Goal: Find specific page/section: Find specific page/section

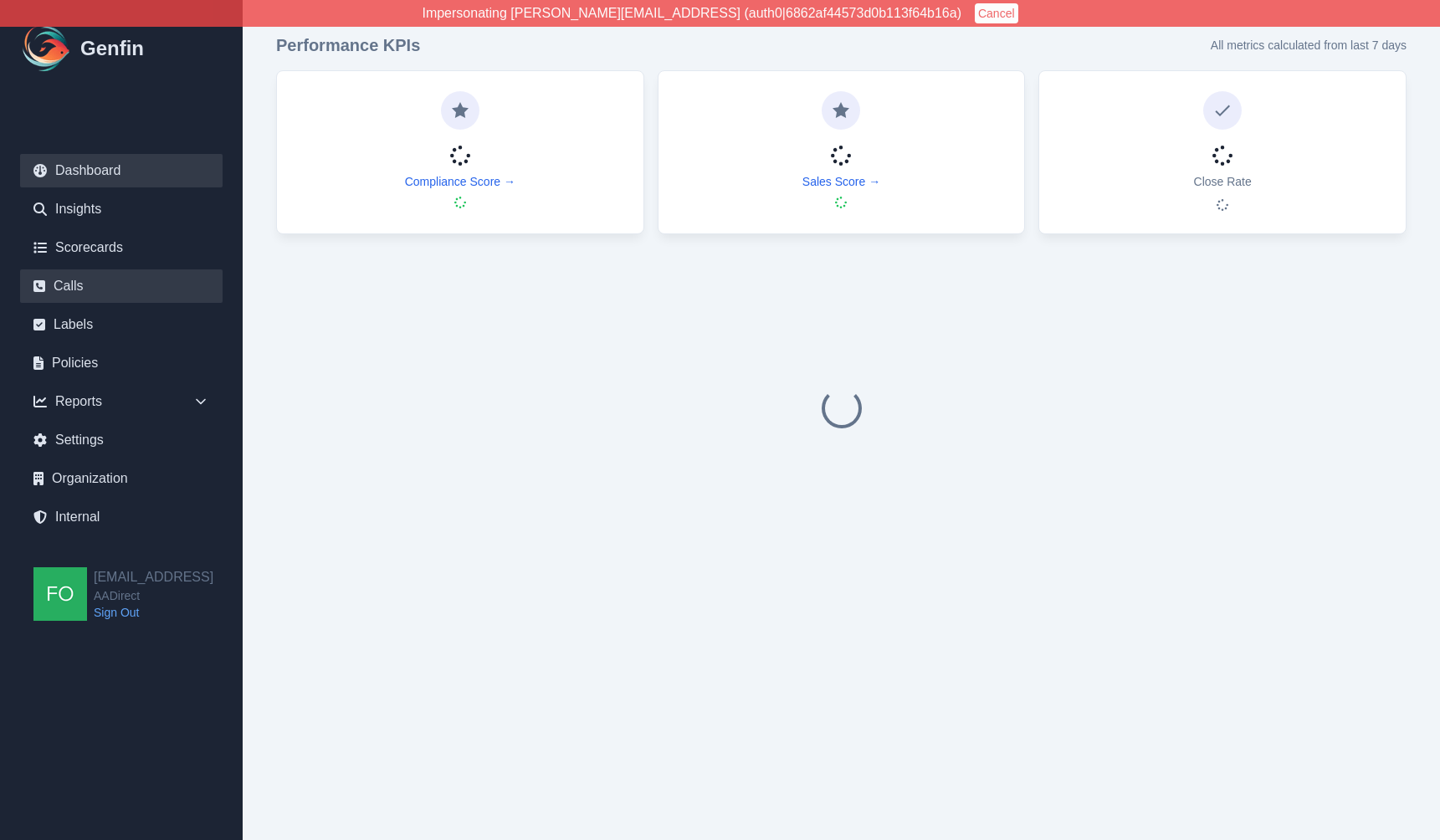
click at [84, 283] on link "Calls" at bounding box center [122, 285] width 203 height 33
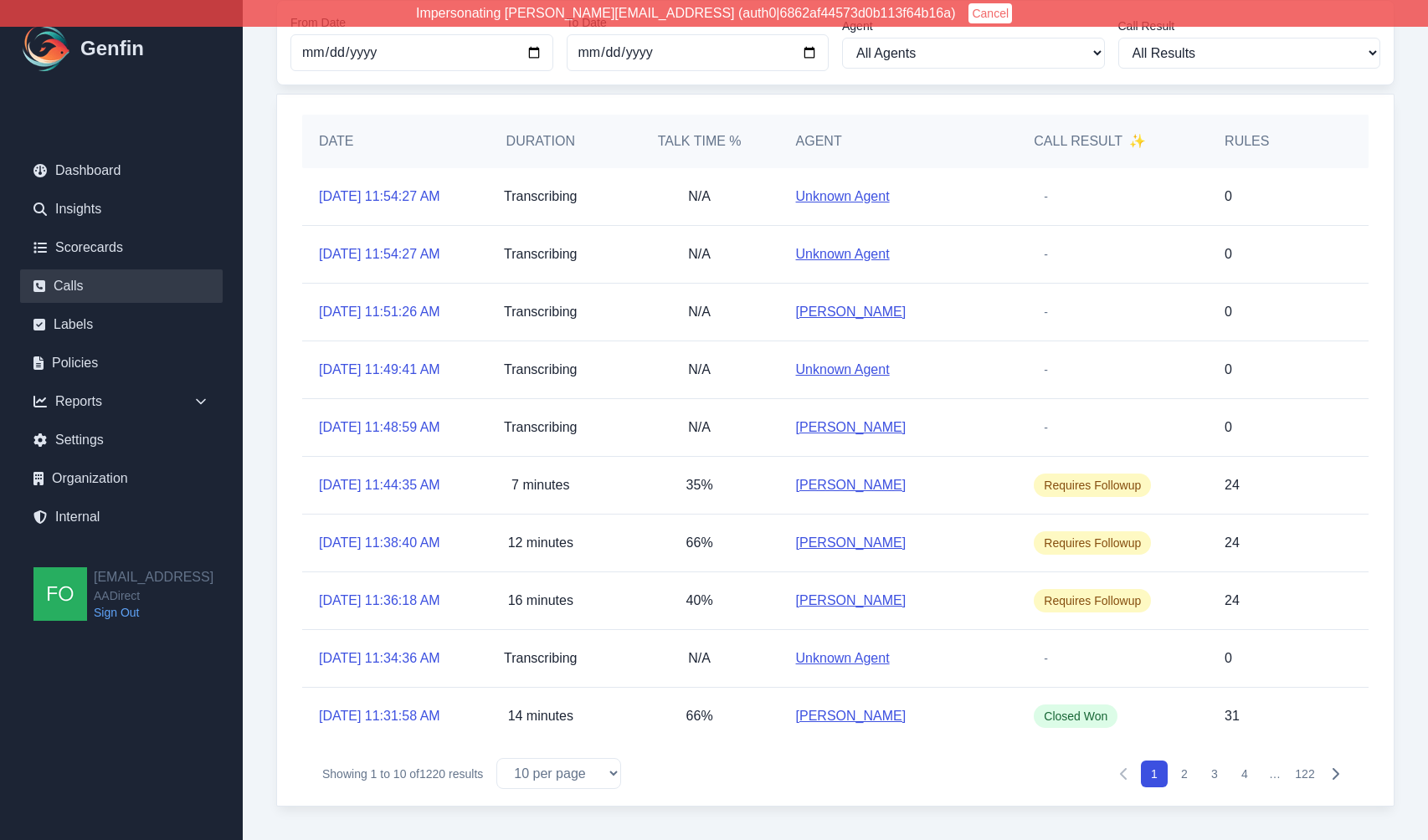
scroll to position [285, 0]
click at [368, 648] on link "[DATE] 11:34:36 AM" at bounding box center [379, 659] width 121 height 20
click at [369, 590] on link "[DATE] 11:36:18 AM" at bounding box center [379, 601] width 121 height 20
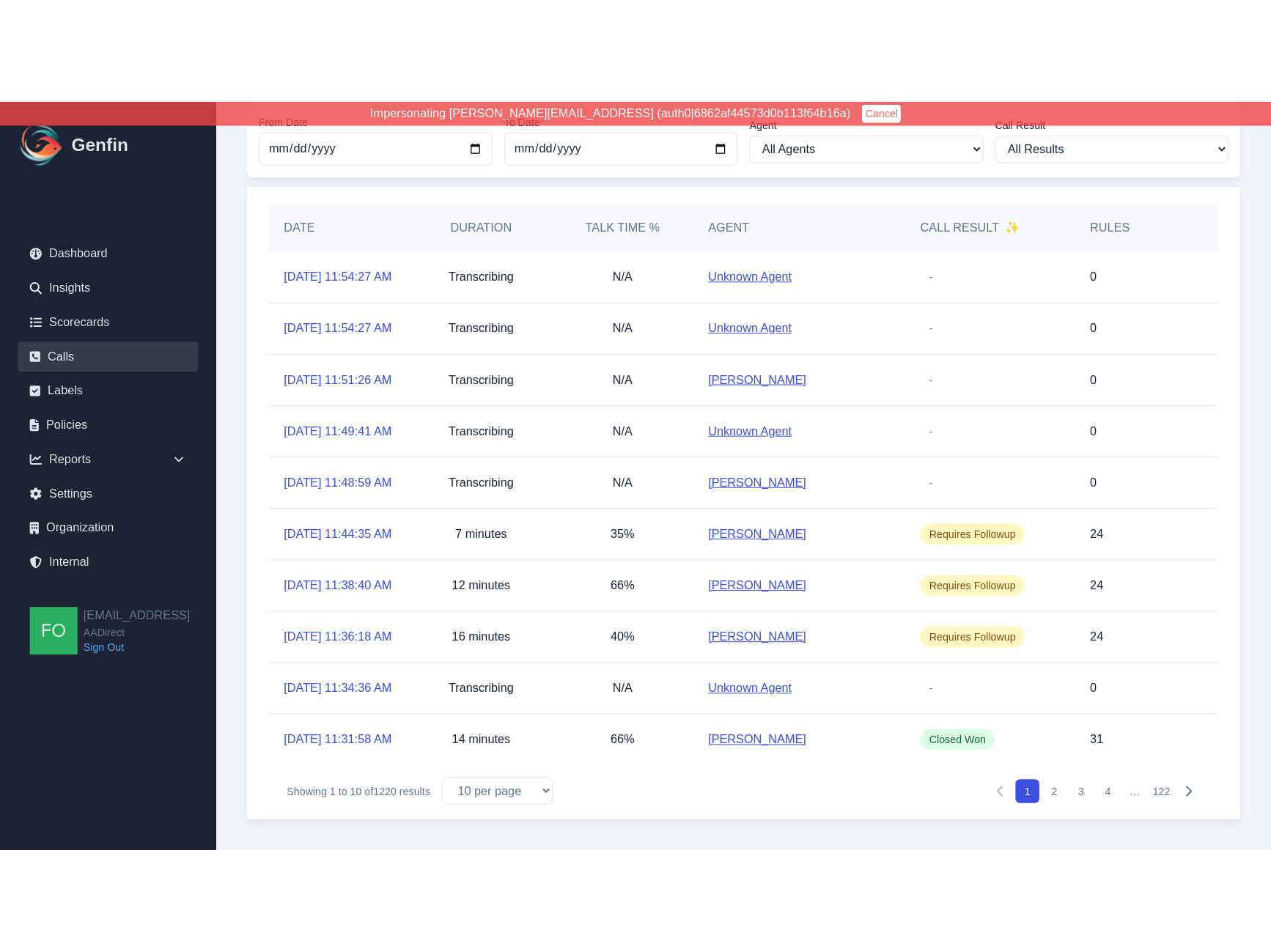
scroll to position [34, 0]
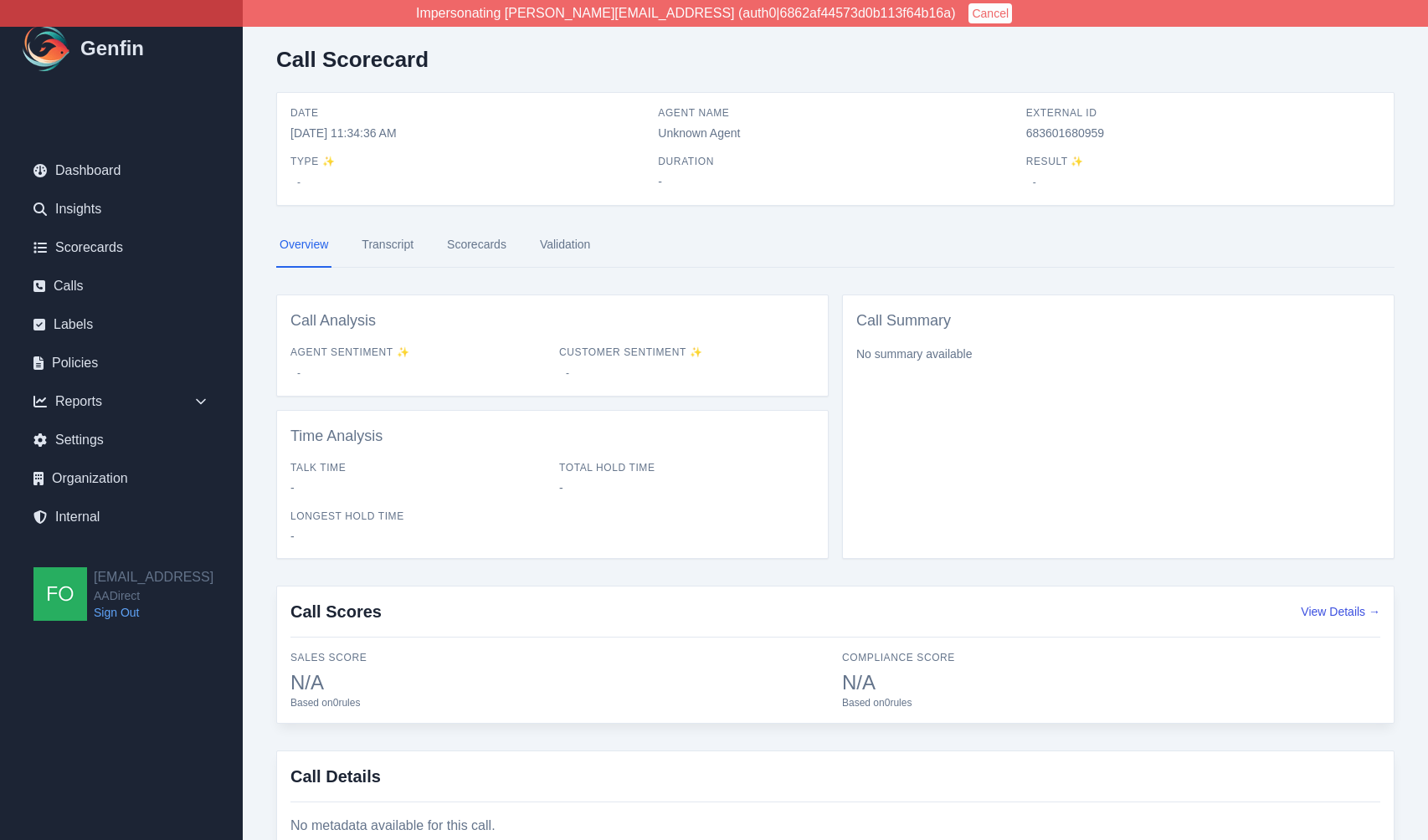
click at [1065, 134] on span "683601680959" at bounding box center [1202, 133] width 354 height 17
copy span "683601680959"
click at [1001, 151] on div "Date 9/24/2025, 11:34:36 AM Agent Name Unknown Agent External ID 683601680959 T…" at bounding box center [835, 149] width 1090 height 85
click at [261, 433] on div "Call Scorecard Date 9/24/2025, 11:34:36 AM Agent Name Unknown Agent External ID…" at bounding box center [835, 455] width 1185 height 911
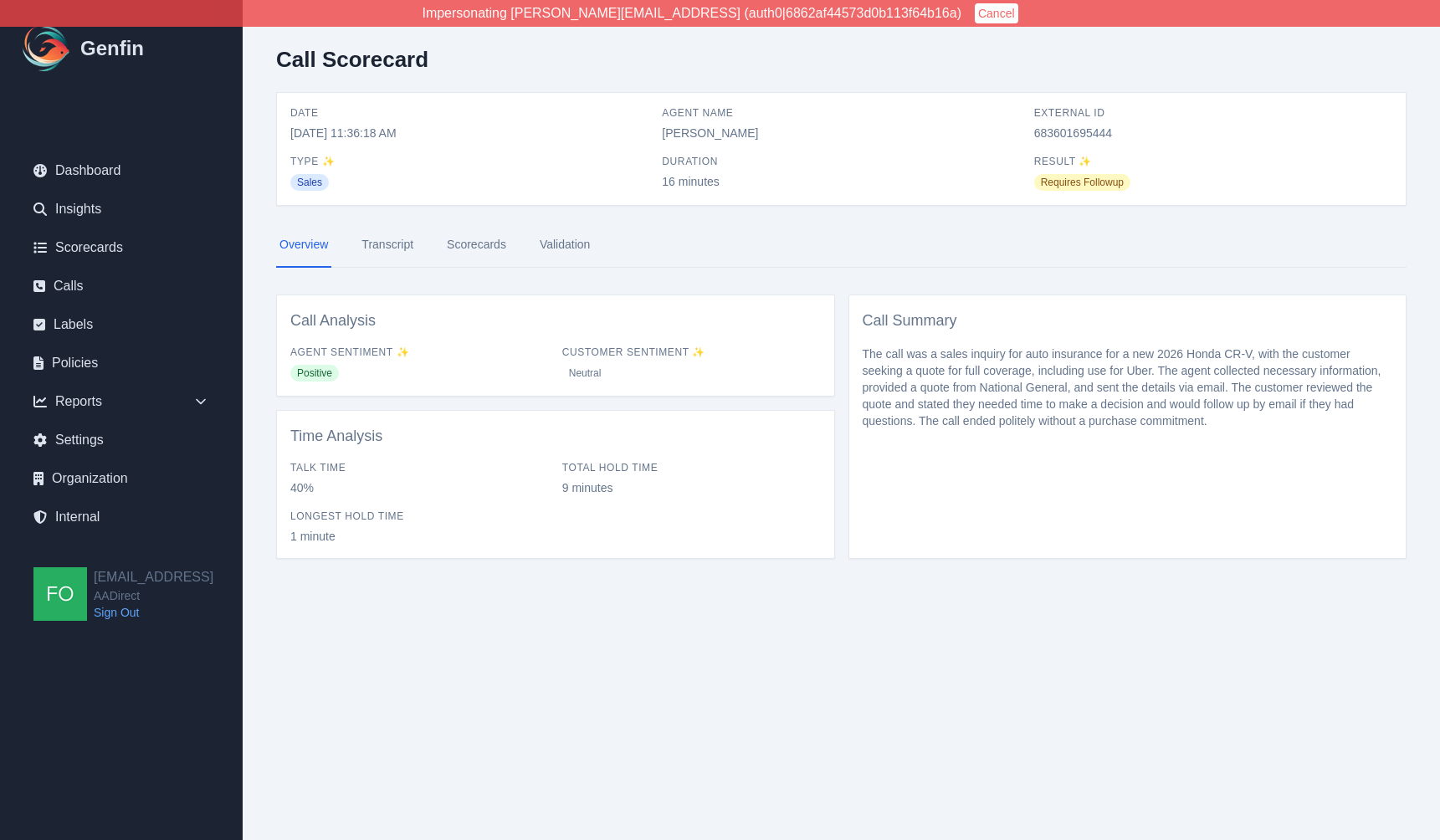
click at [1081, 131] on span "683601695444" at bounding box center [1213, 133] width 358 height 17
copy span "683601695444"
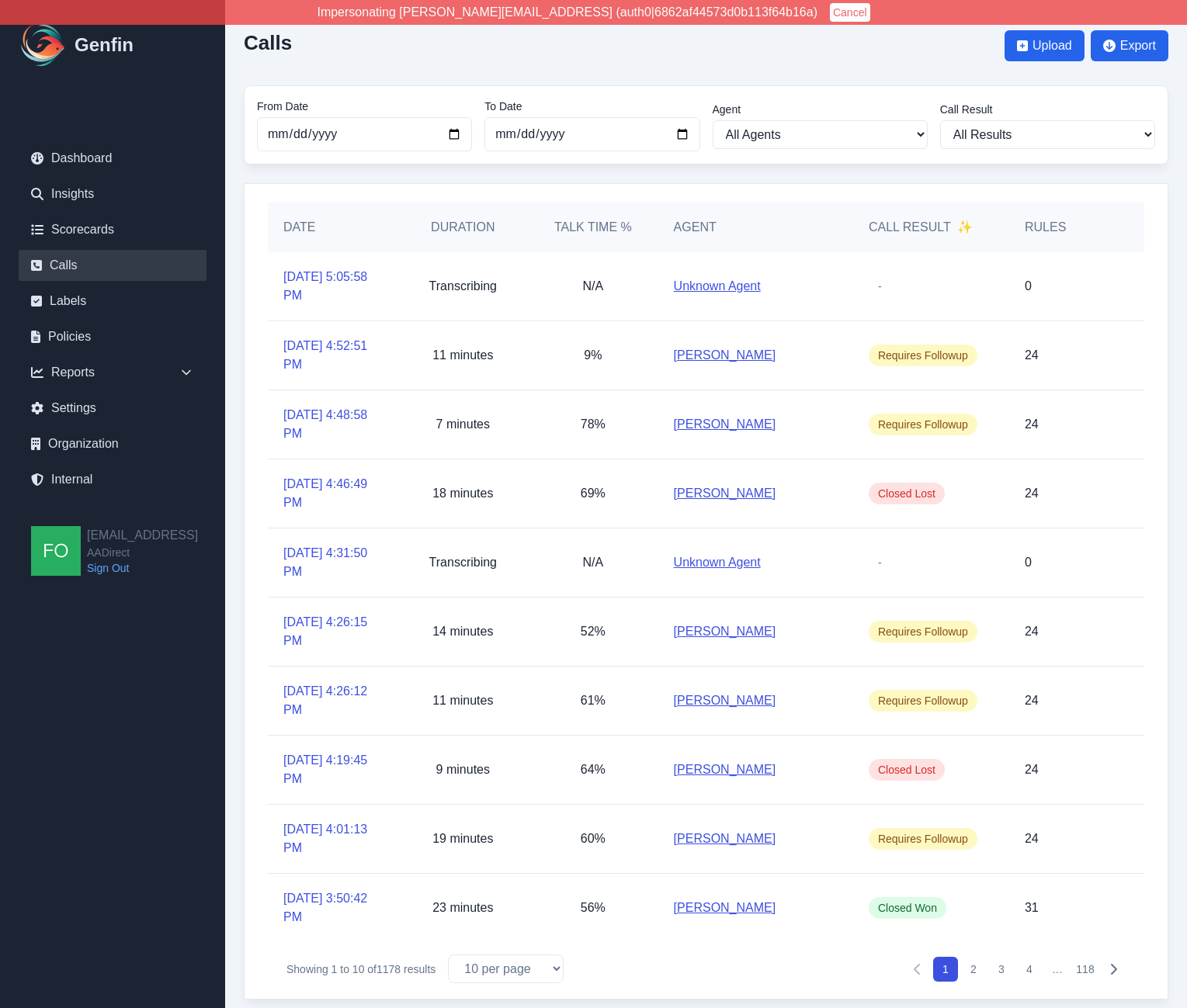
scroll to position [36, 0]
